Goal: Information Seeking & Learning: Understand process/instructions

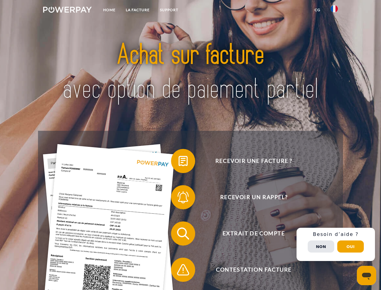
click at [67, 11] on img at bounding box center [67, 10] width 49 height 6
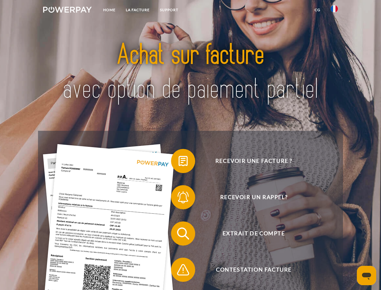
click at [335, 11] on img at bounding box center [334, 8] width 7 height 7
click at [318, 10] on link "CG" at bounding box center [318, 10] width 16 height 11
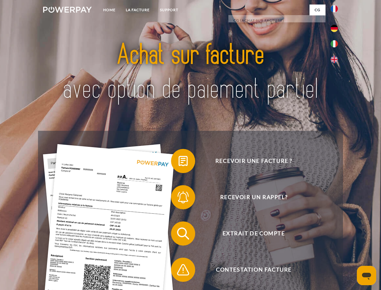
click at [179, 162] on span at bounding box center [174, 161] width 30 height 30
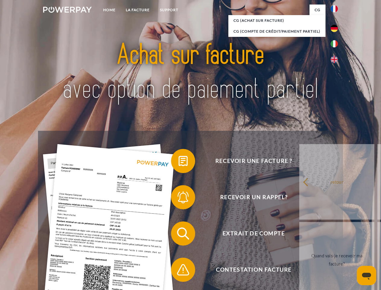
click at [179, 198] on span at bounding box center [174, 197] width 30 height 30
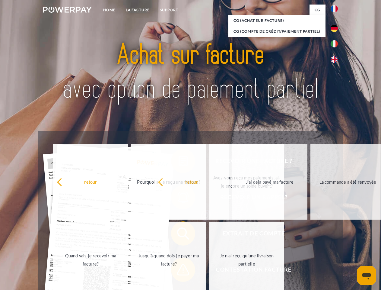
click at [179, 271] on span at bounding box center [174, 270] width 30 height 30
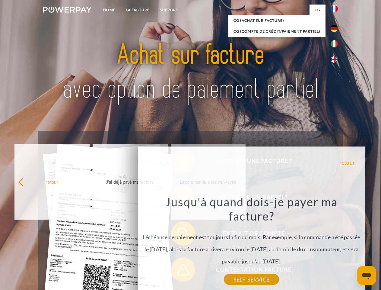
click at [336, 244] on div "Recevoir une facture ? Recevoir un rappel? Extrait de compte retour" at bounding box center [190, 252] width 305 height 242
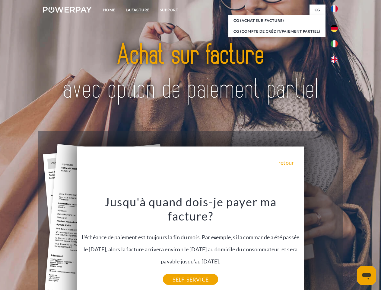
click at [321, 245] on span "Extrait de compte" at bounding box center [254, 233] width 148 height 24
click at [351, 246] on header "Home LA FACTURE Support" at bounding box center [190, 208] width 381 height 417
